Goal: Complete application form

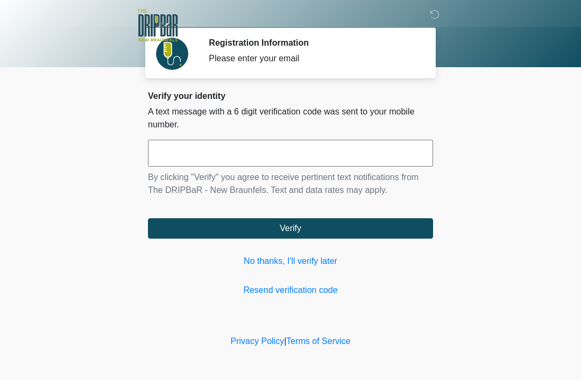
click at [323, 255] on link "No thanks, I'll verify later" at bounding box center [290, 261] width 285 height 13
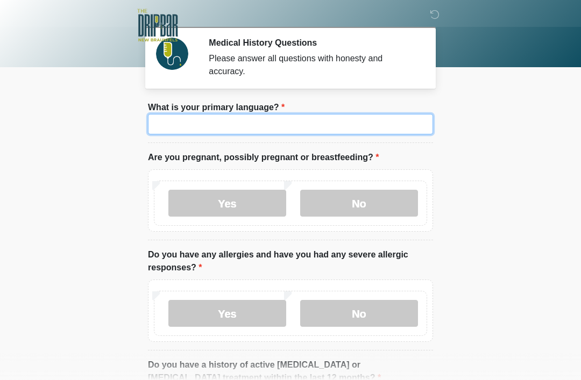
click at [386, 124] on input "What is your primary language?" at bounding box center [290, 124] width 285 height 20
type input "*******"
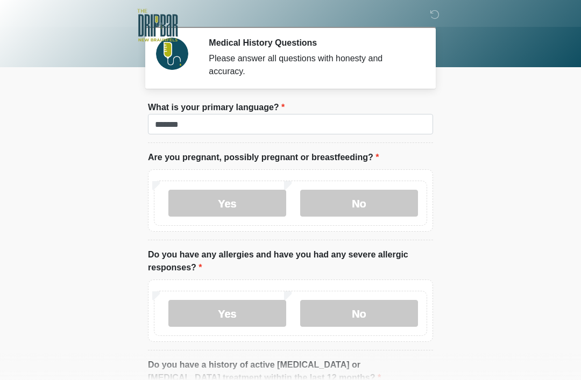
click at [382, 191] on label "No" at bounding box center [359, 203] width 118 height 27
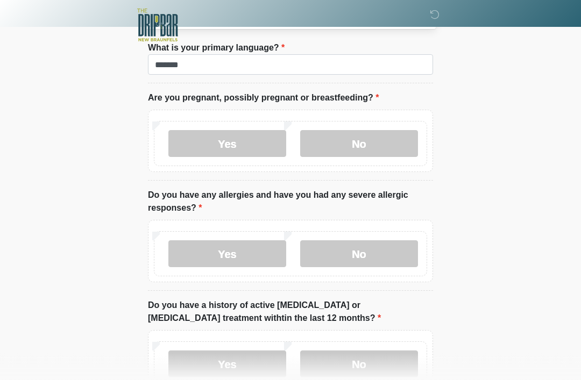
scroll to position [61, 0]
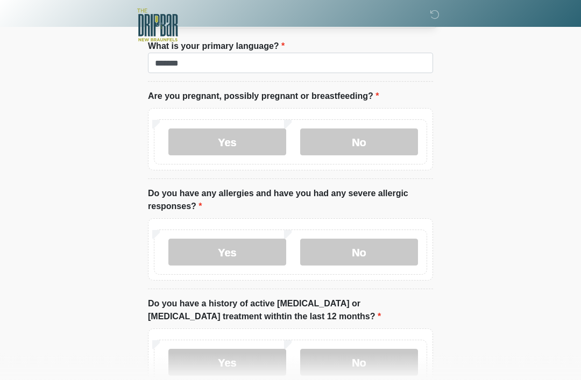
click at [393, 247] on label "No" at bounding box center [359, 252] width 118 height 27
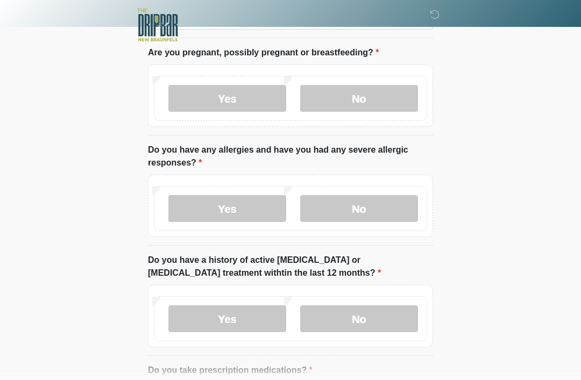
scroll to position [105, 0]
click at [385, 323] on label "No" at bounding box center [359, 318] width 118 height 27
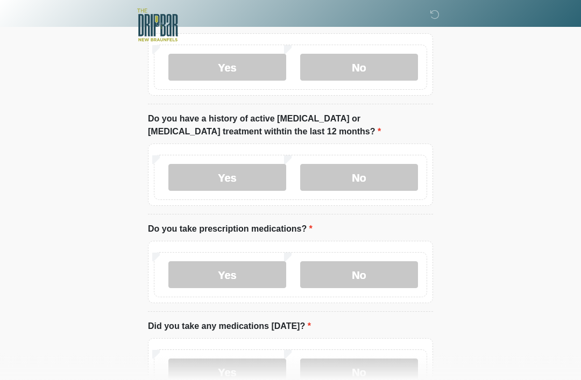
scroll to position [246, 0]
click at [241, 273] on label "Yes" at bounding box center [227, 274] width 118 height 27
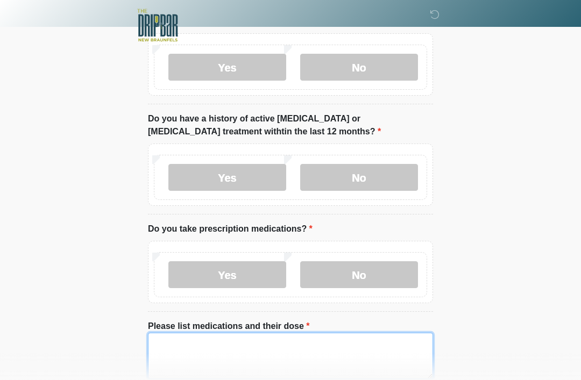
click at [388, 354] on textarea "Please list medications and their dose" at bounding box center [290, 356] width 285 height 46
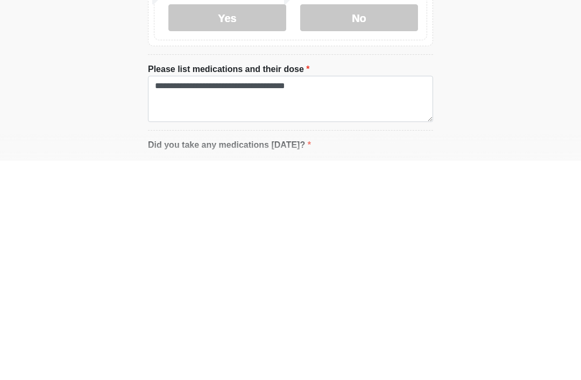
scroll to position [503, 0]
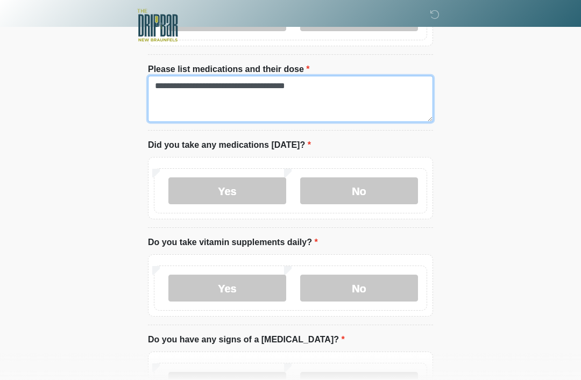
type textarea "**********"
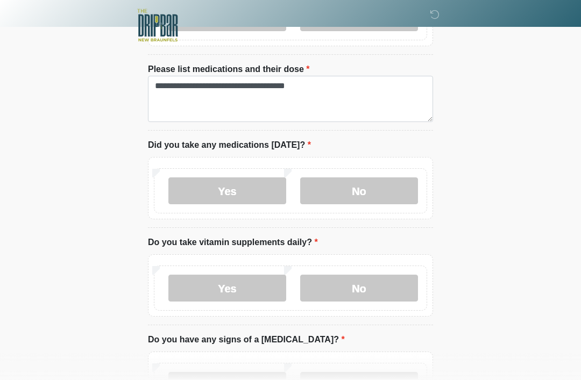
click at [382, 185] on label "No" at bounding box center [359, 190] width 118 height 27
click at [190, 188] on label "Yes" at bounding box center [227, 190] width 118 height 27
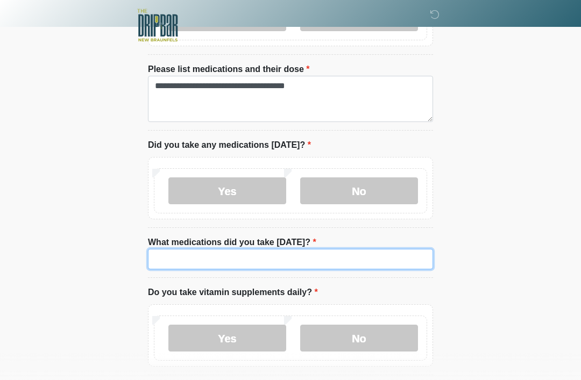
click at [364, 249] on input "What medications did you take today?" at bounding box center [290, 259] width 285 height 20
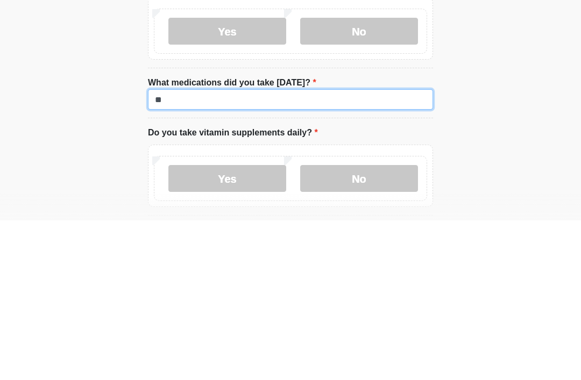
type input "*"
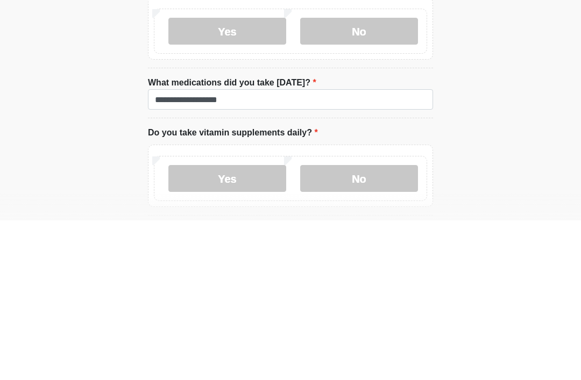
scroll to position [663, 0]
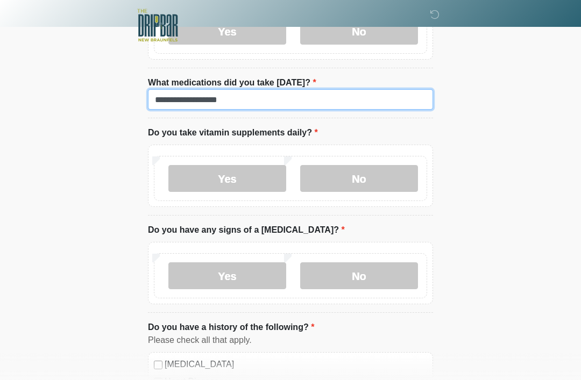
type input "**********"
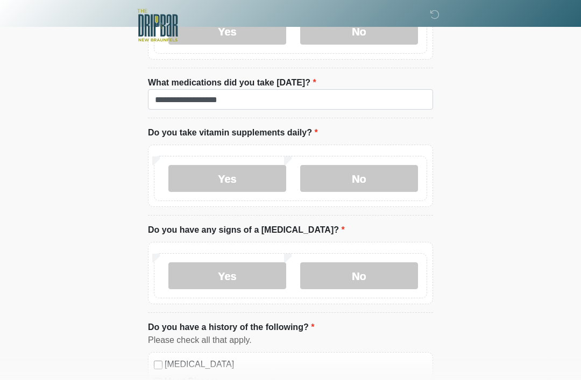
click at [385, 173] on label "No" at bounding box center [359, 178] width 118 height 27
click at [201, 178] on label "Yes" at bounding box center [227, 178] width 118 height 27
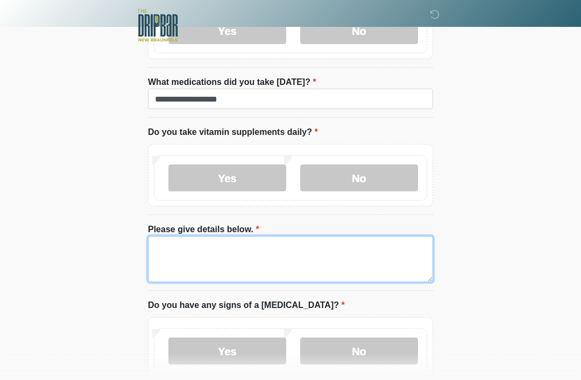
click at [182, 257] on textarea "Please give details below." at bounding box center [290, 259] width 285 height 46
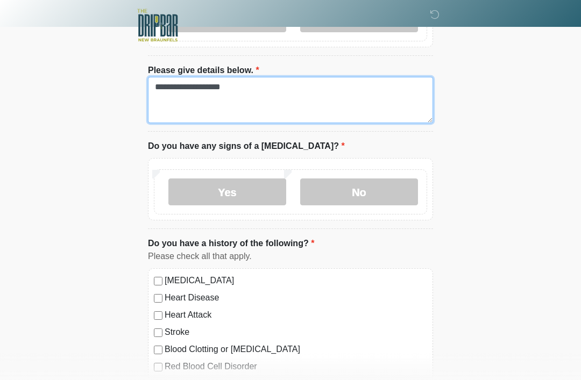
type textarea "**********"
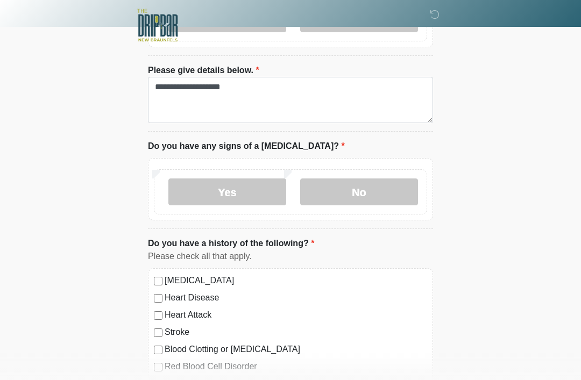
click at [392, 185] on label "No" at bounding box center [359, 192] width 118 height 27
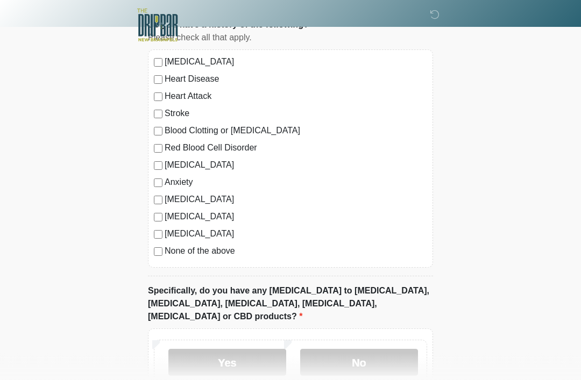
scroll to position [1045, 0]
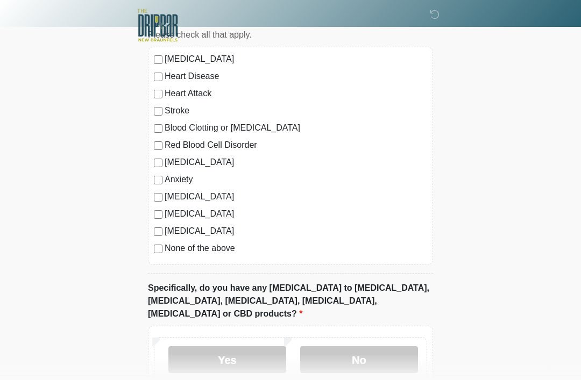
click at [394, 346] on label "No" at bounding box center [359, 359] width 118 height 27
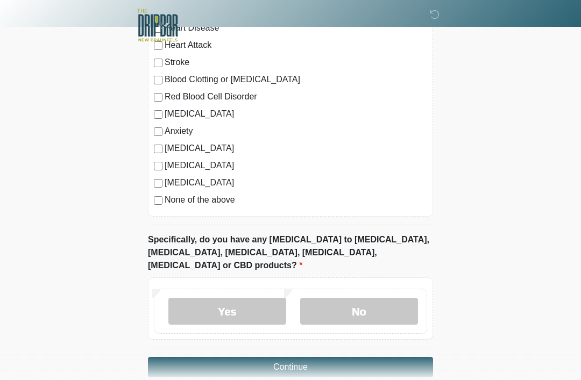
scroll to position [1098, 0]
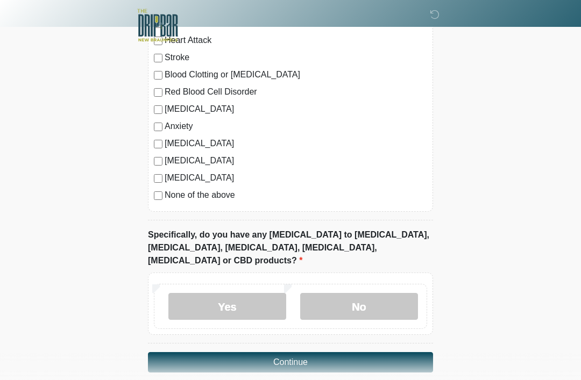
click at [397, 352] on button "Continue" at bounding box center [290, 362] width 285 height 20
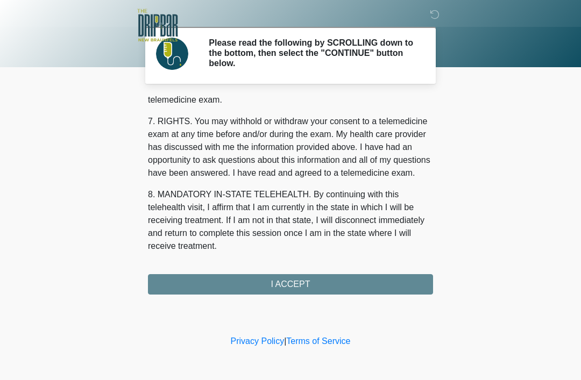
scroll to position [472, 0]
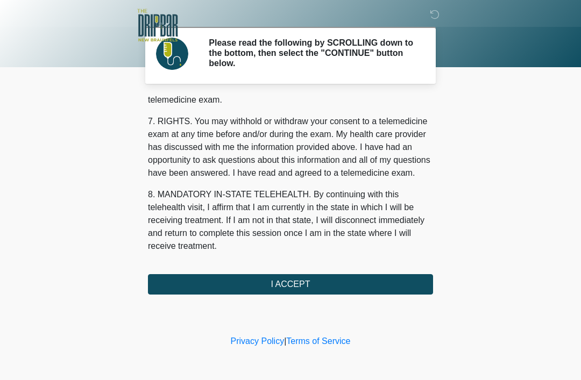
click at [390, 286] on button "I ACCEPT" at bounding box center [290, 284] width 285 height 20
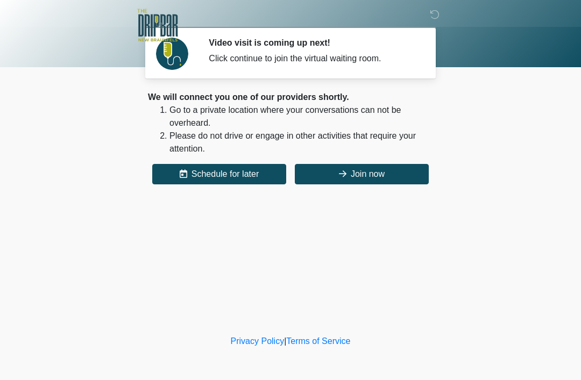
click at [358, 165] on button "Join now" at bounding box center [362, 174] width 134 height 20
